Goal: Task Accomplishment & Management: Manage account settings

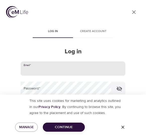
type input "[EMAIL_ADDRESS][DOMAIN_NAME]"
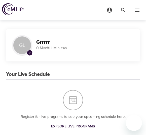
click at [139, 9] on icon "menu" at bounding box center [138, 10] width 6 height 6
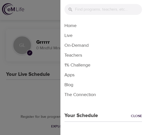
click at [74, 25] on li "Home" at bounding box center [104, 26] width 86 height 10
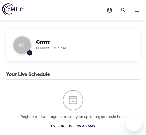
click at [110, 10] on icon "menu" at bounding box center [110, 10] width 6 height 6
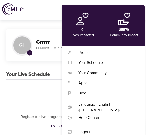
click at [84, 51] on div "Profile" at bounding box center [105, 53] width 67 height 6
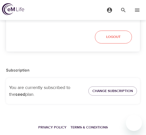
scroll to position [76, 0]
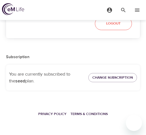
click at [73, 52] on div "Subscription You are currently subscribed to the seed plan. Change Subscription" at bounding box center [73, 70] width 134 height 49
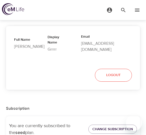
scroll to position [0, 0]
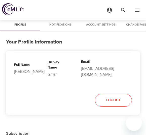
click at [138, 23] on span "Change Password" at bounding box center [141, 24] width 34 height 5
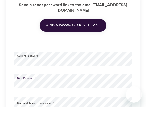
scroll to position [57, 0]
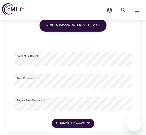
click at [79, 120] on span "Change Password" at bounding box center [73, 123] width 35 height 6
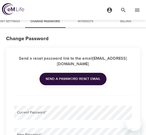
scroll to position [0, 0]
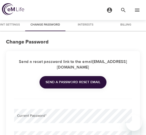
click at [139, 7] on icon "menu" at bounding box center [138, 10] width 6 height 6
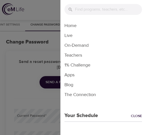
click at [73, 23] on li "Home" at bounding box center [104, 26] width 86 height 10
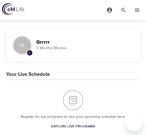
click at [112, 8] on icon "menu" at bounding box center [110, 10] width 6 height 6
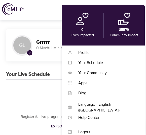
click at [88, 130] on div "Logout" at bounding box center [105, 132] width 67 height 6
